Goal: Task Accomplishment & Management: Manage account settings

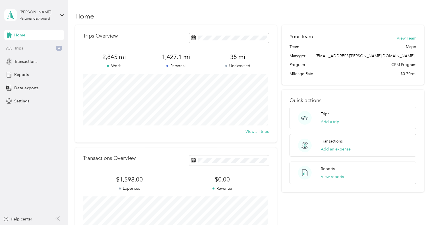
click at [46, 48] on div "Trips 4" at bounding box center [34, 48] width 60 height 10
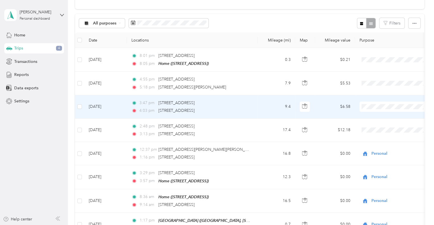
scroll to position [48, 0]
click at [374, 115] on span "Cuyahoga DD" at bounding box center [399, 113] width 53 height 6
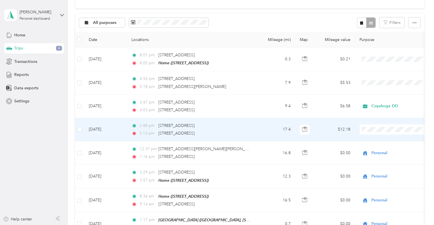
click at [378, 139] on span "Cuyahoga DD" at bounding box center [399, 137] width 53 height 6
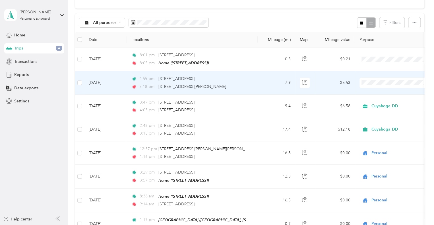
click at [370, 85] on span at bounding box center [395, 83] width 71 height 10
click at [375, 101] on span "Personal" at bounding box center [399, 103] width 53 height 6
click at [372, 83] on span "Personal" at bounding box center [397, 83] width 52 height 6
